Goal: Find specific page/section: Find specific page/section

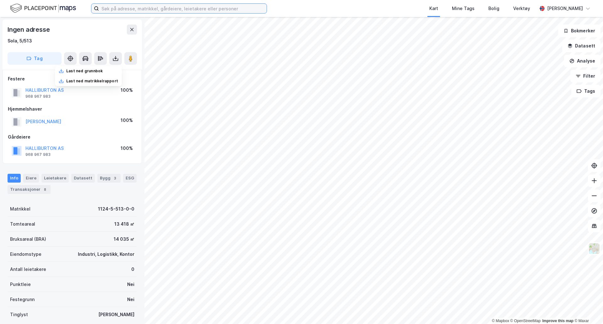
click at [126, 8] on input at bounding box center [183, 8] width 168 height 9
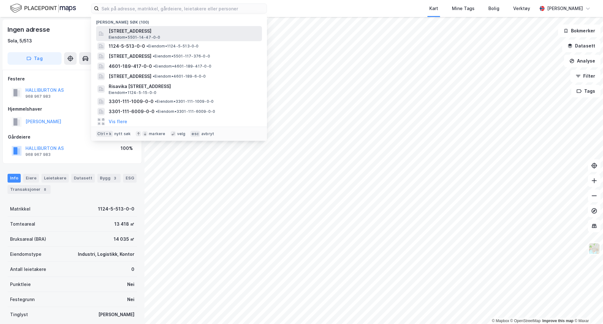
click at [164, 37] on div "[STREET_ADDRESS] • 5501-14-47-0-0" at bounding box center [185, 33] width 152 height 13
